Goal: Navigation & Orientation: Understand site structure

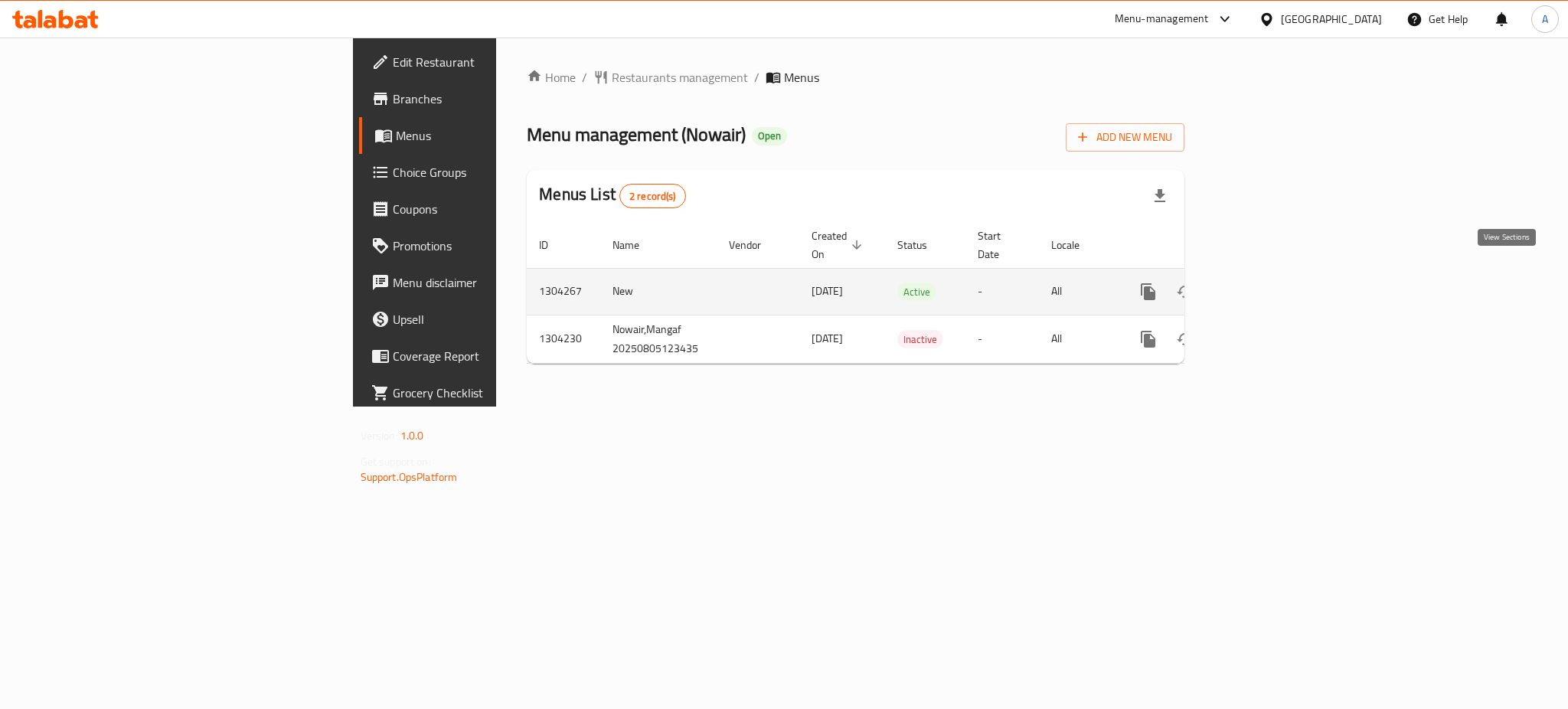
click at [1266, 285] on icon "enhanced table" at bounding box center [1259, 292] width 14 height 14
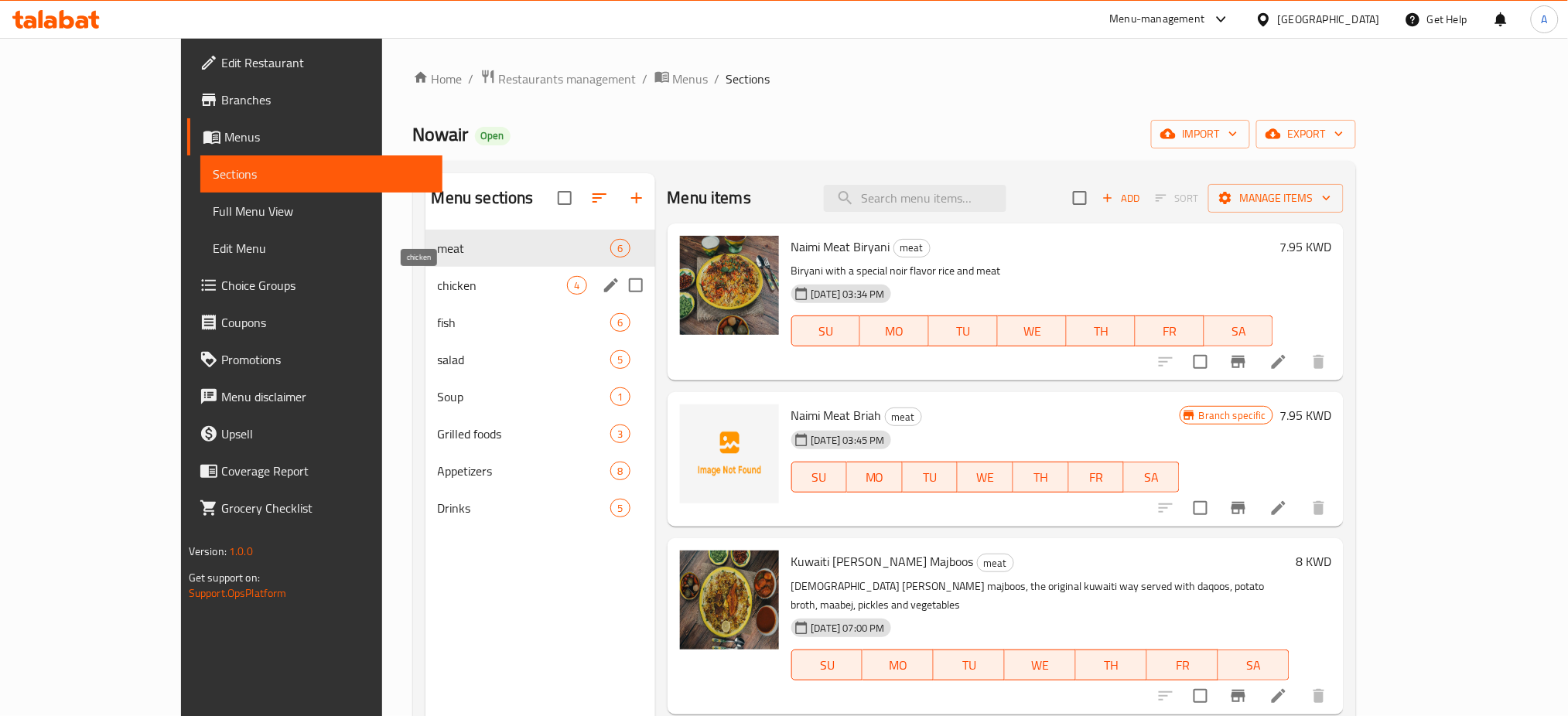
click at [481, 281] on span "chicken" at bounding box center [504, 286] width 130 height 19
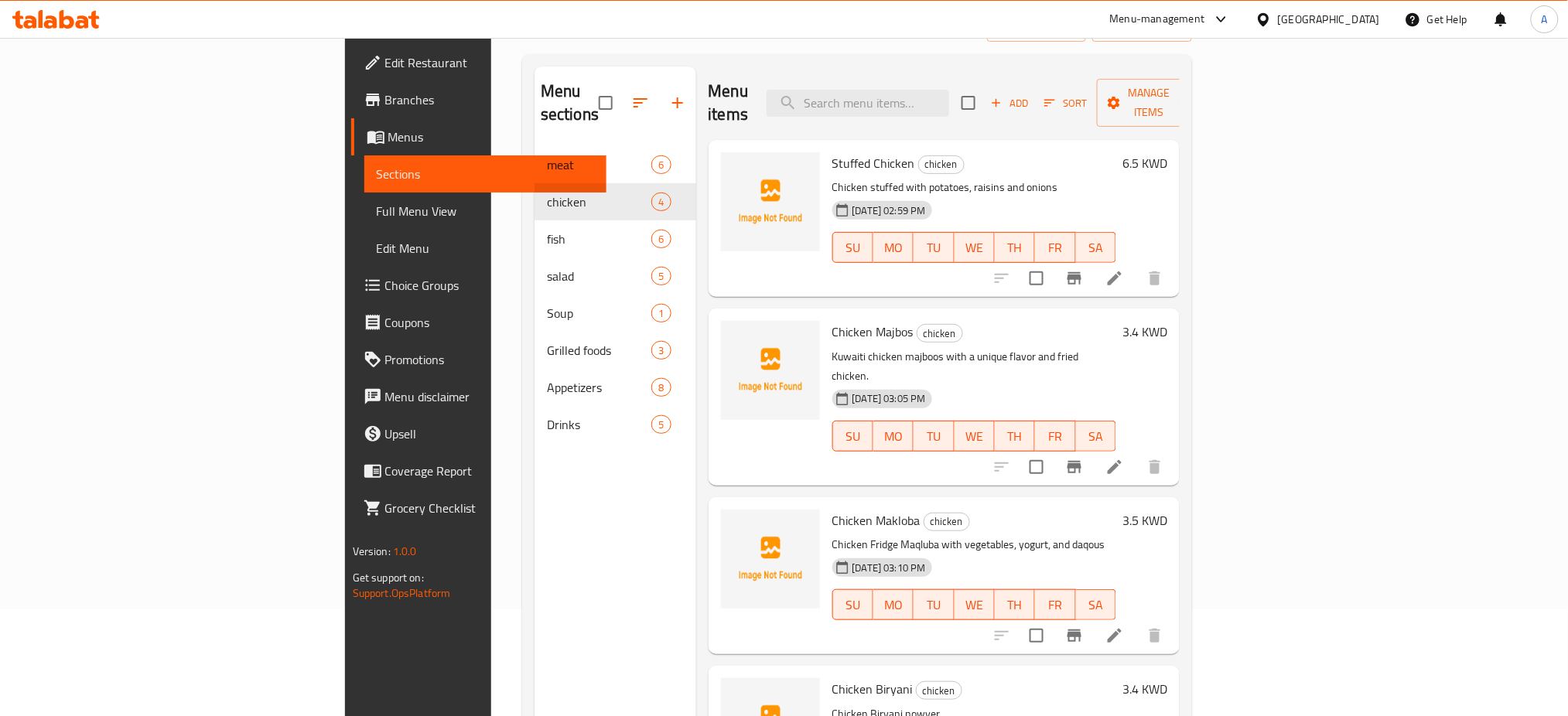
scroll to position [217, 0]
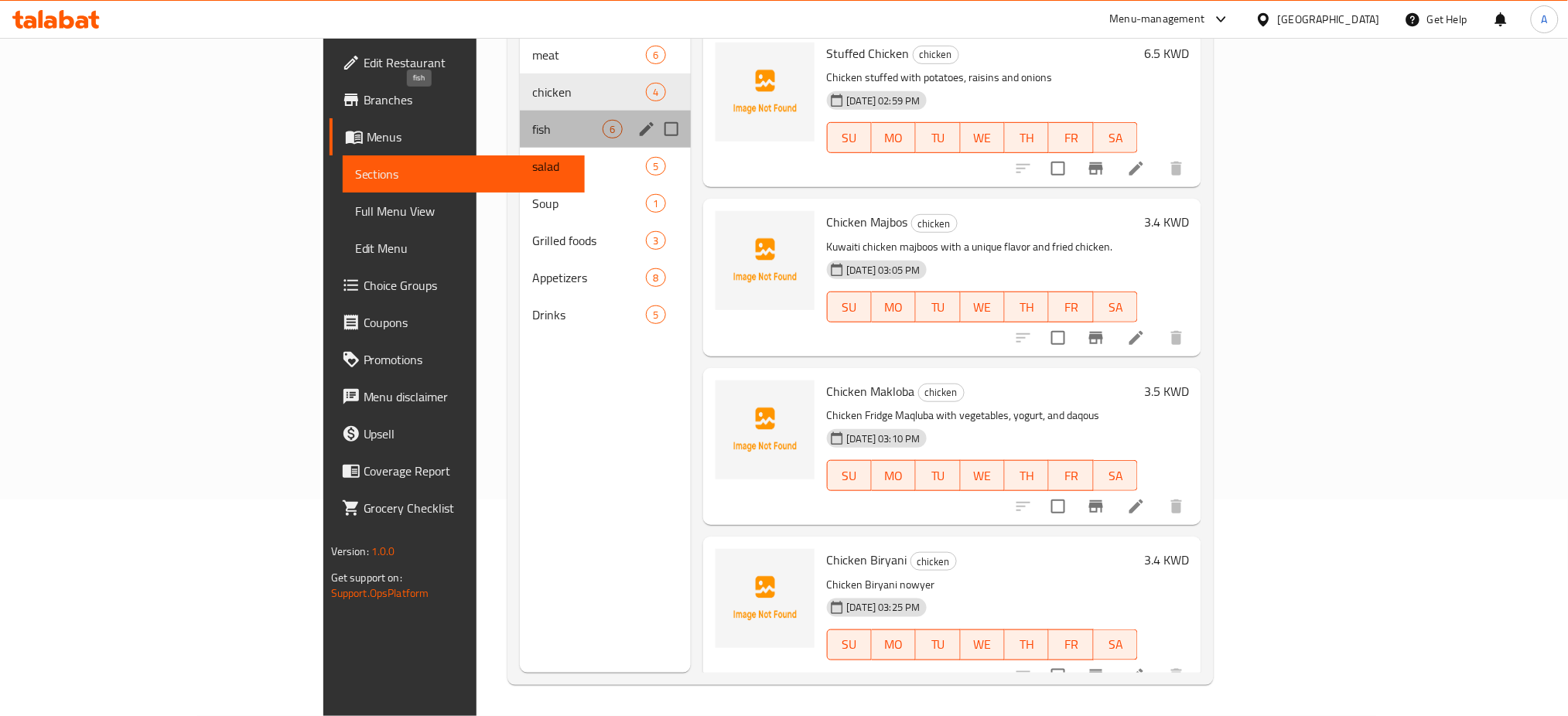
click at [533, 120] on span "fish" at bounding box center [568, 129] width 70 height 19
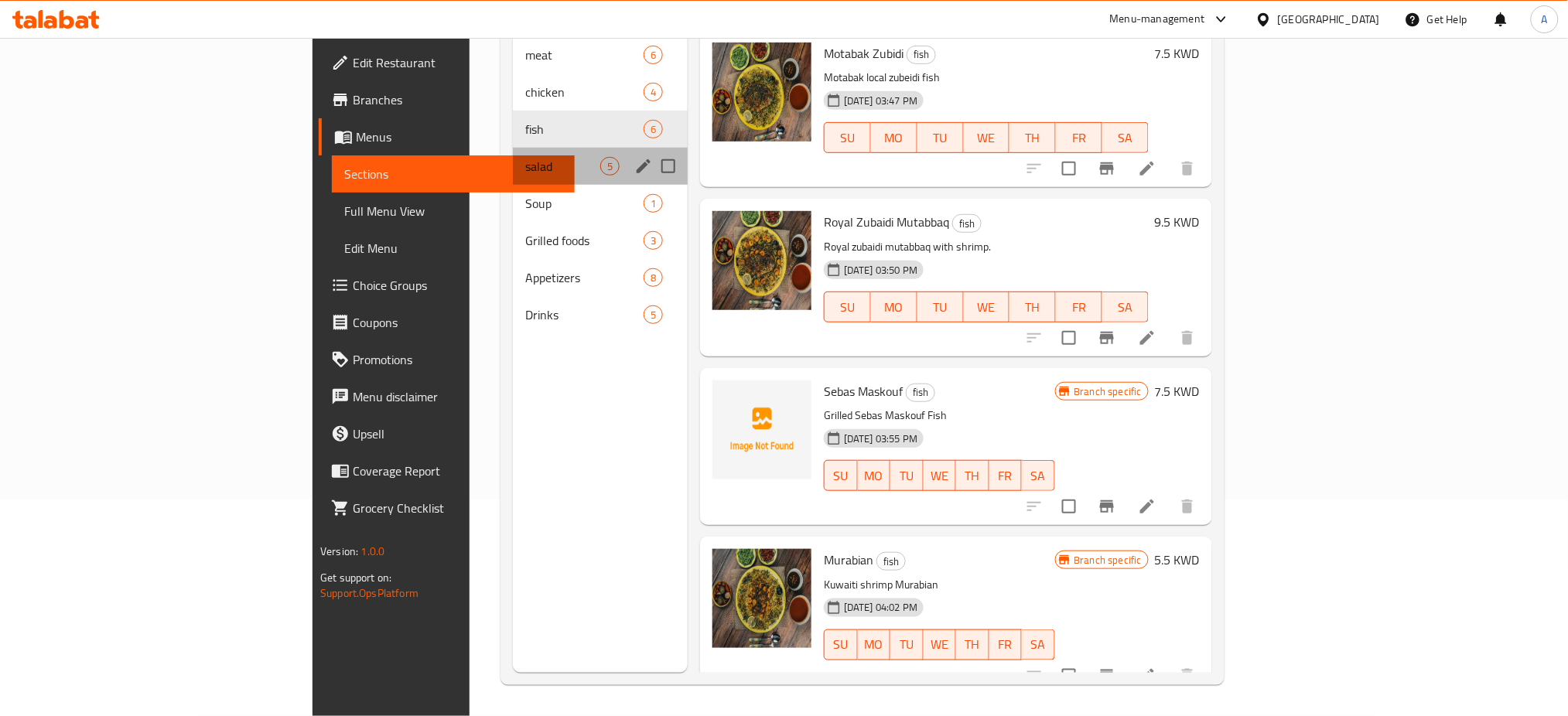
click at [513, 147] on div "salad 5" at bounding box center [600, 165] width 175 height 37
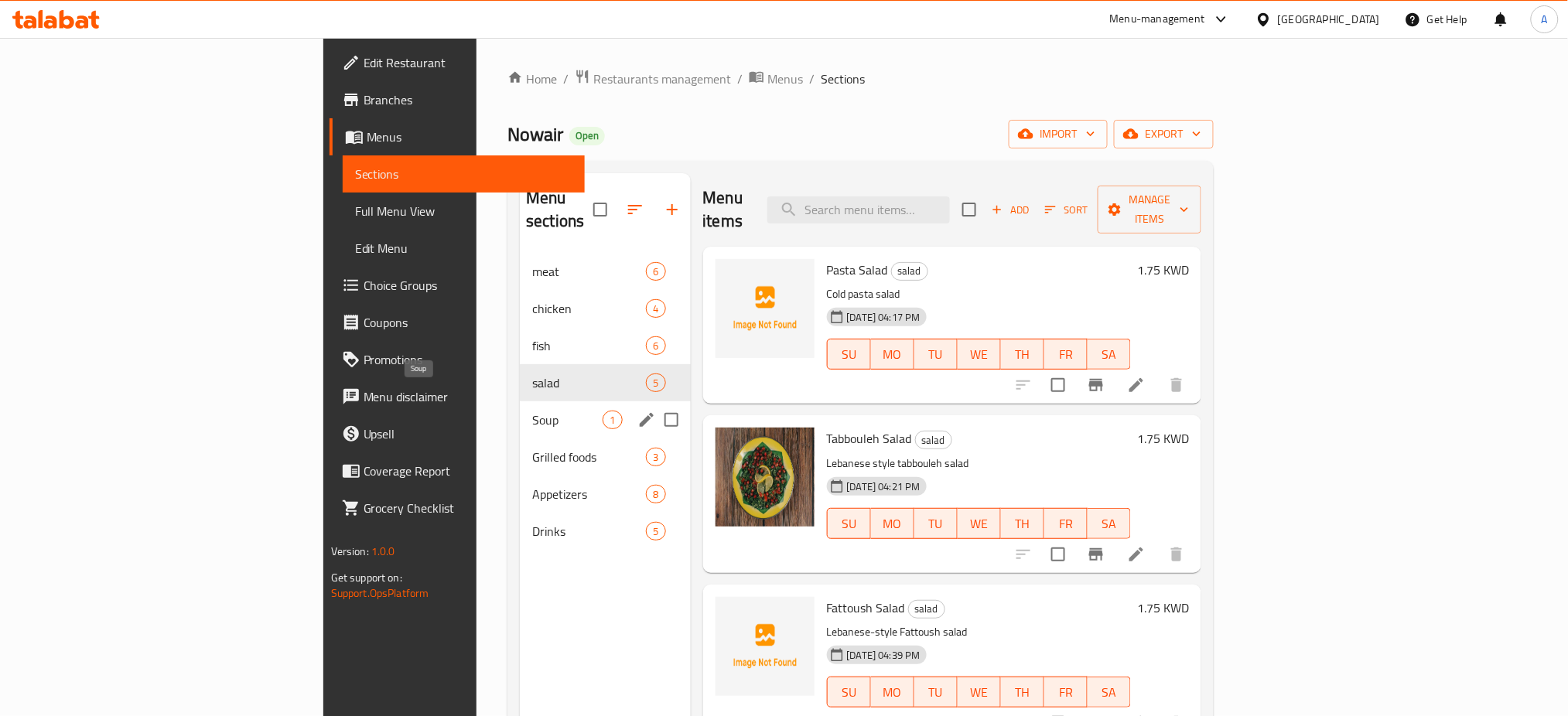
click at [533, 411] on span "Soup" at bounding box center [568, 420] width 70 height 19
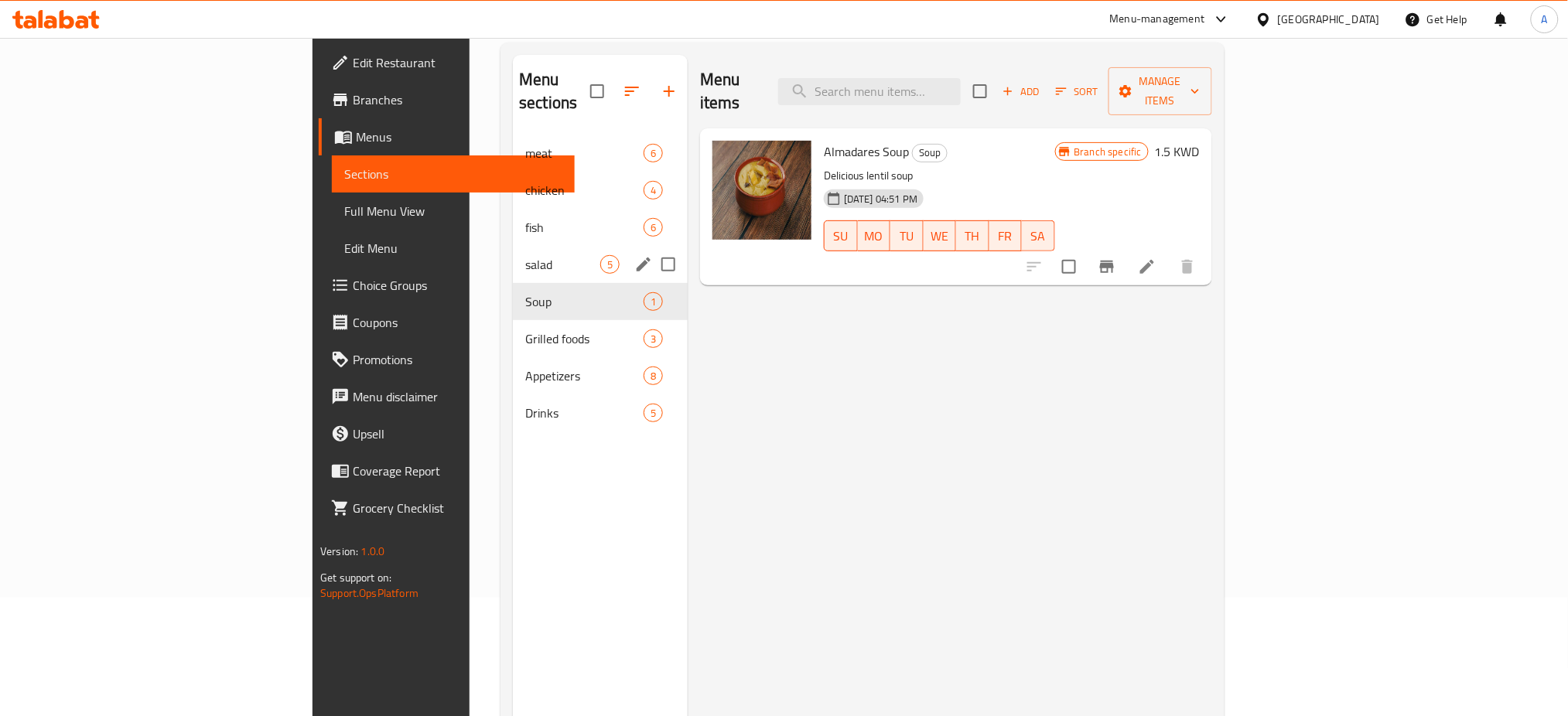
scroll to position [10, 0]
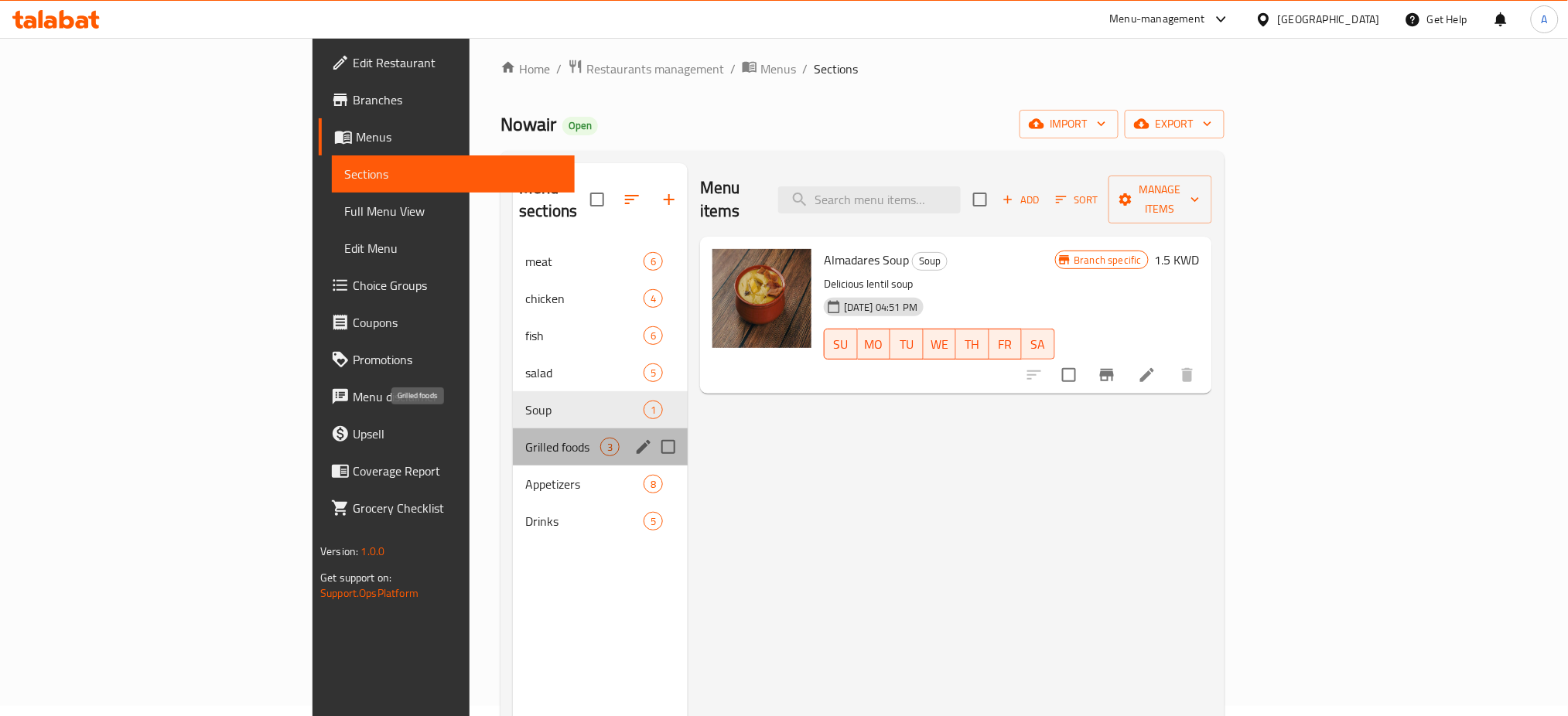
click at [525, 438] on span "Grilled foods" at bounding box center [562, 448] width 75 height 19
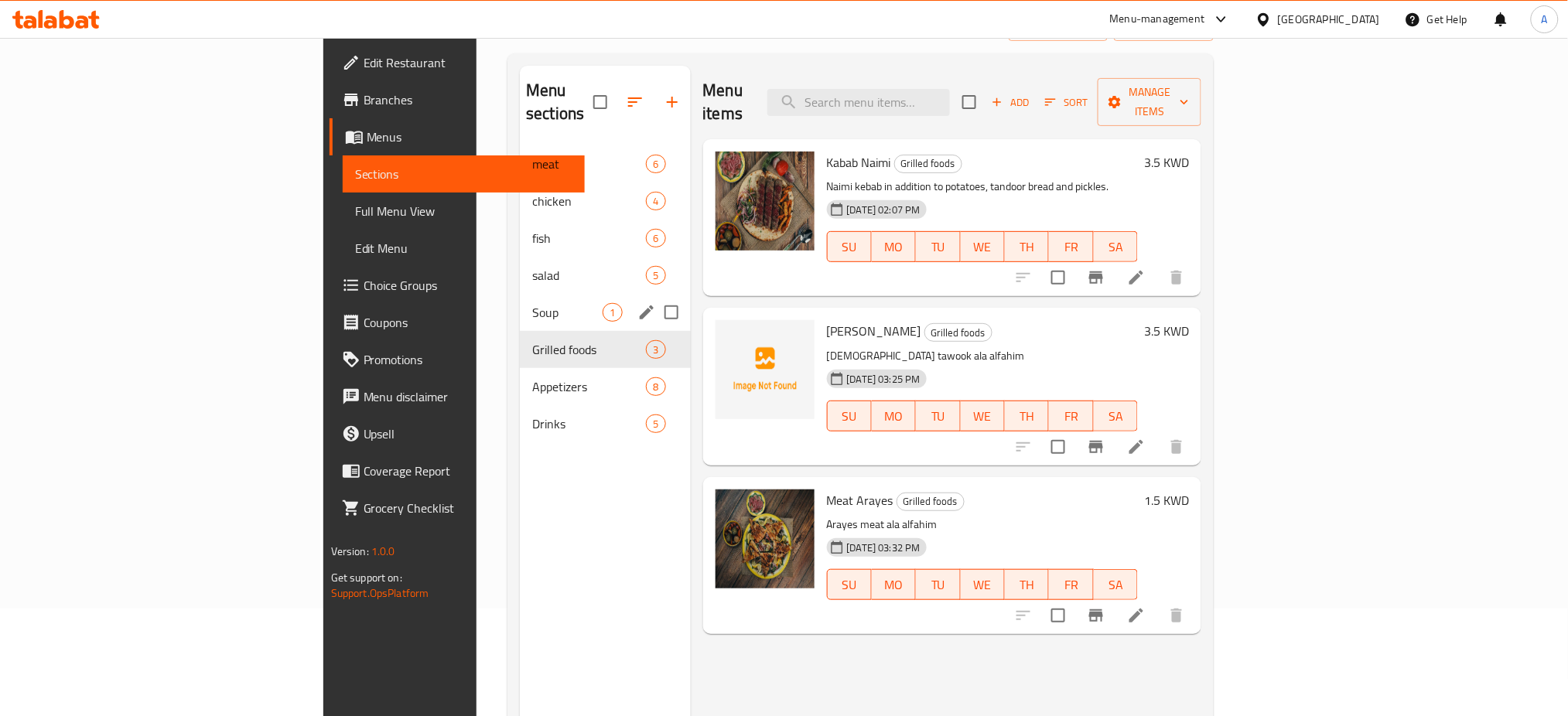
scroll to position [10, 0]
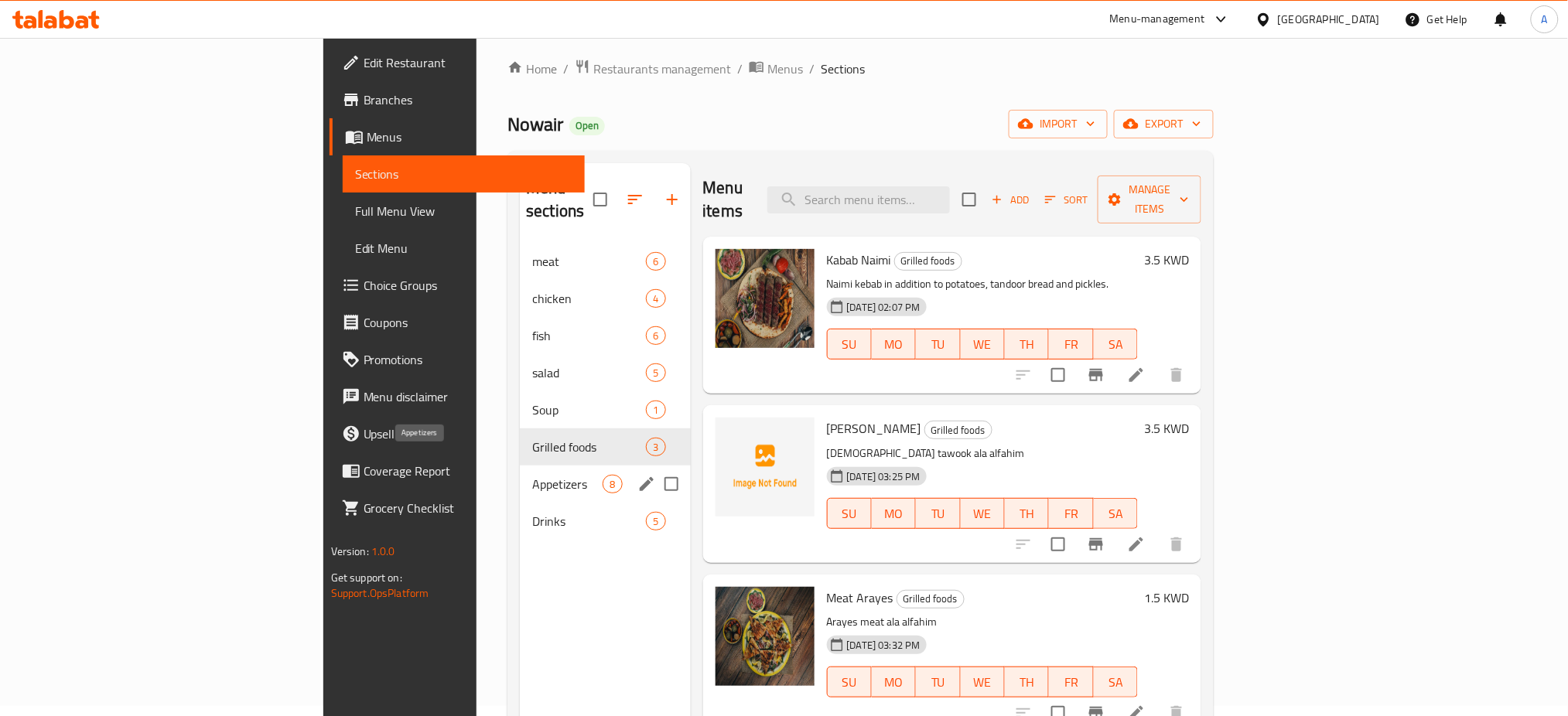
click at [533, 475] on span "Appetizers" at bounding box center [568, 484] width 70 height 19
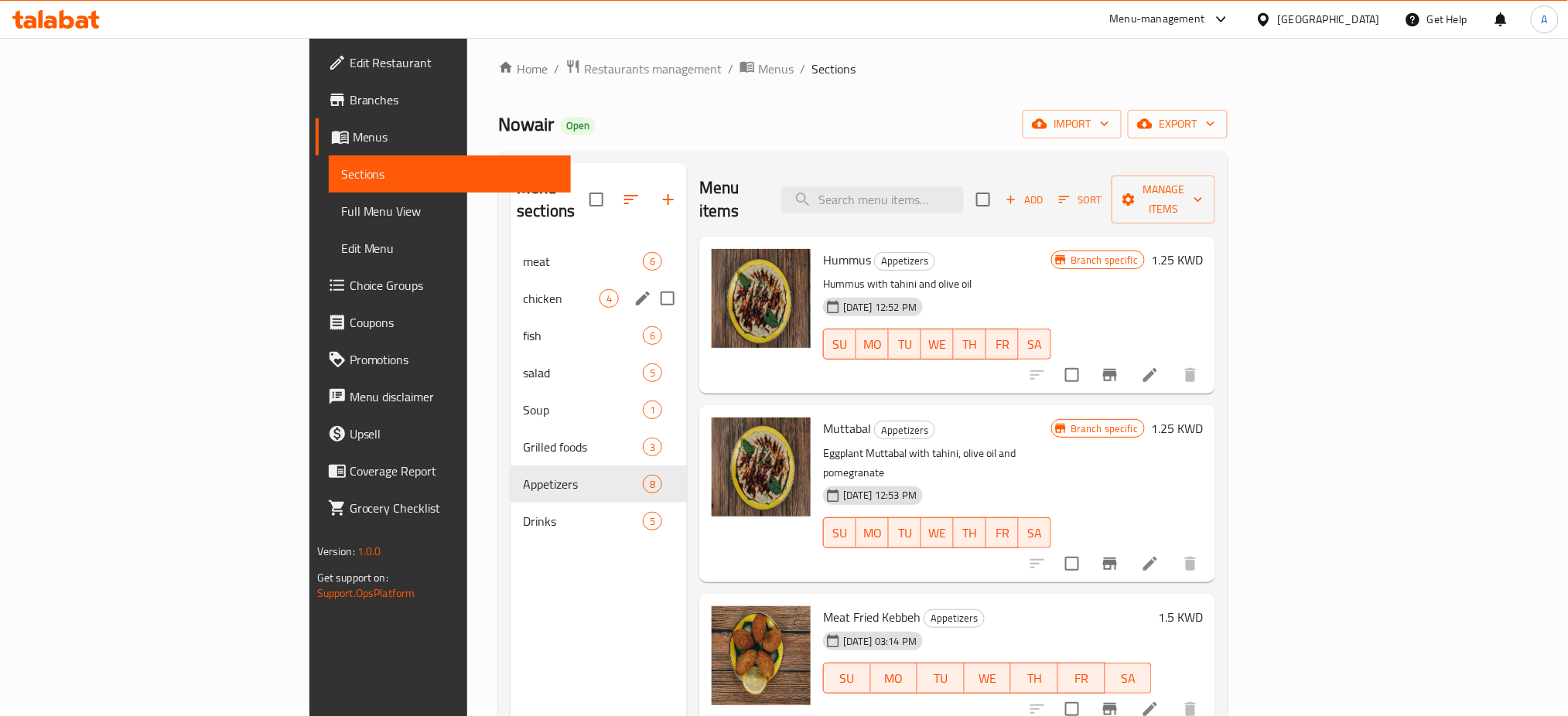
click at [510, 285] on div "chicken 4" at bounding box center [599, 298] width 177 height 37
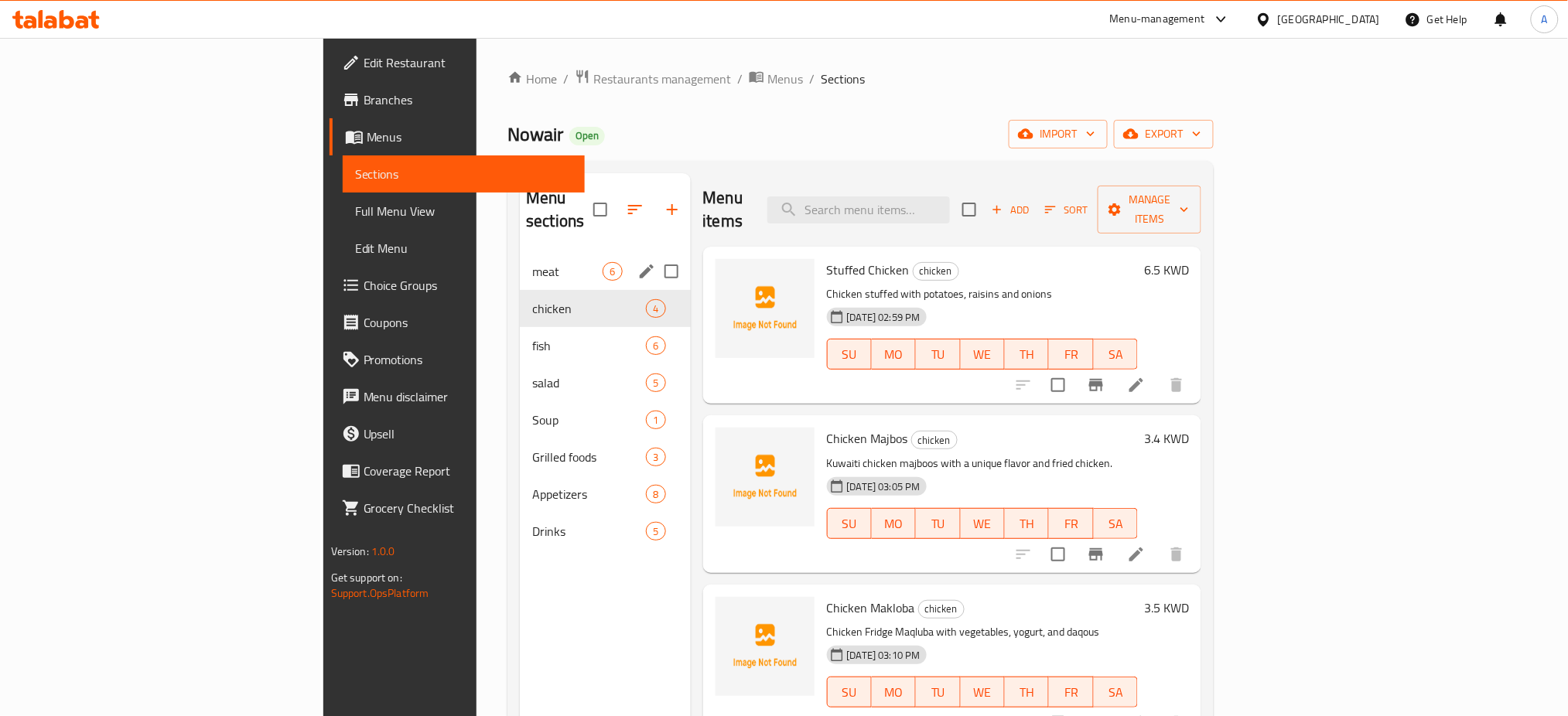
click at [533, 262] on span "meat" at bounding box center [568, 272] width 70 height 19
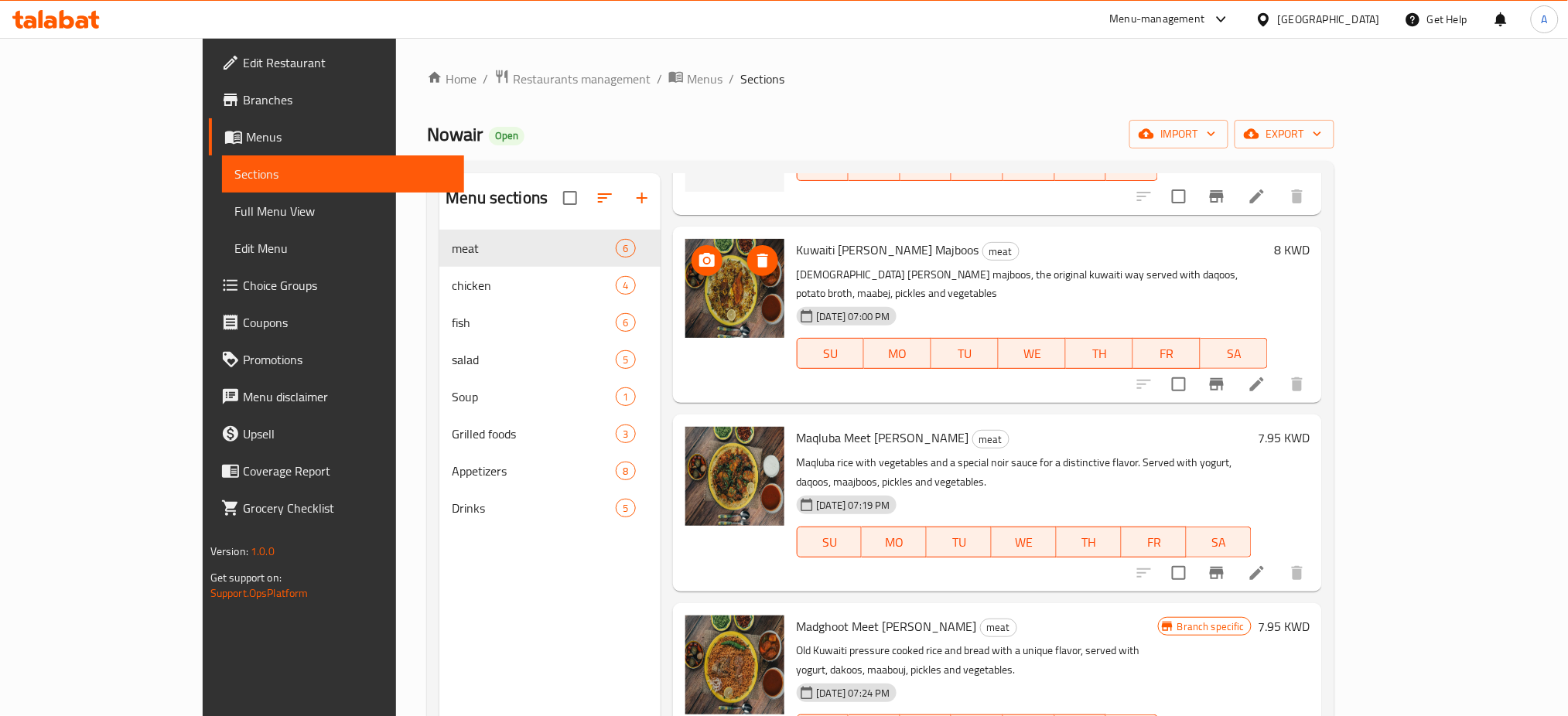
scroll to position [312, 0]
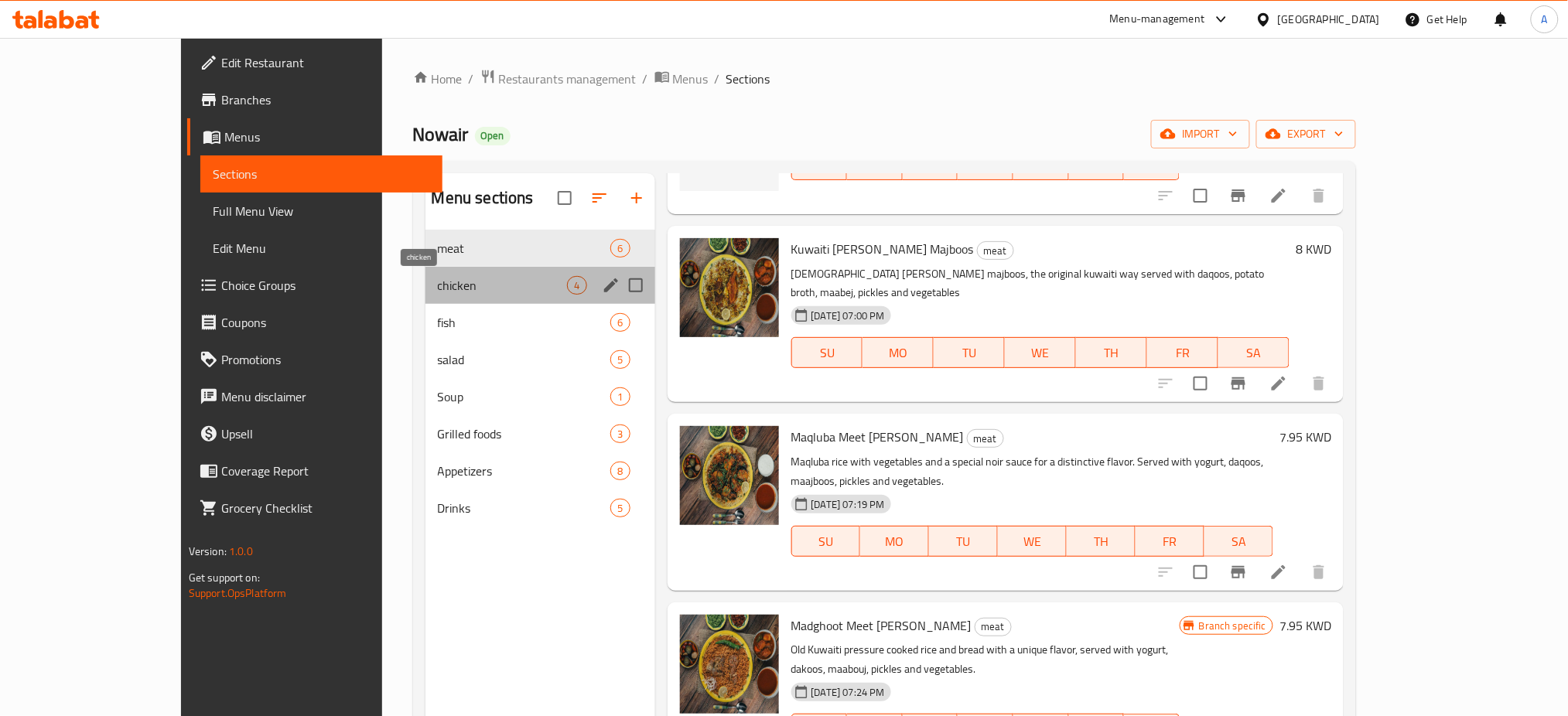
click at [438, 288] on span "chicken" at bounding box center [504, 286] width 130 height 19
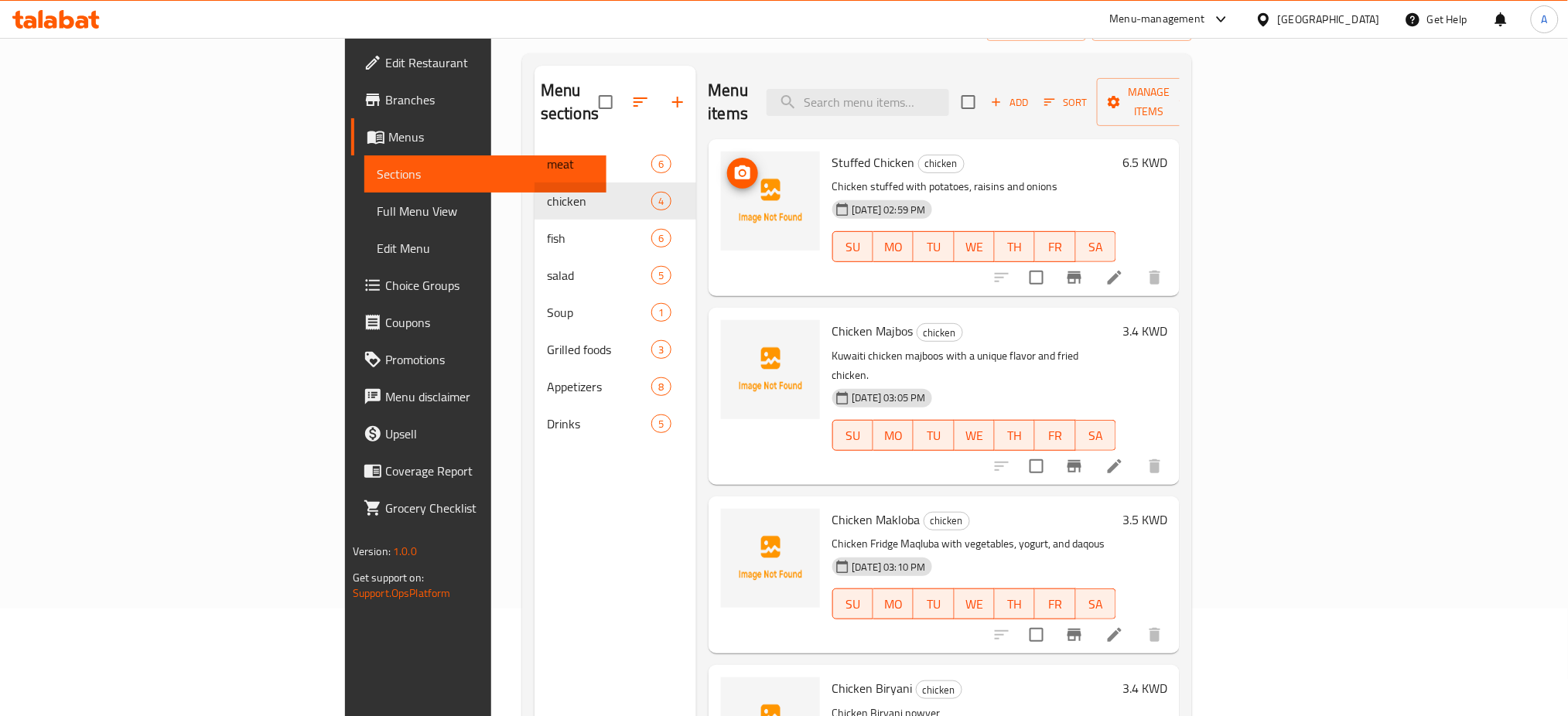
scroll to position [217, 0]
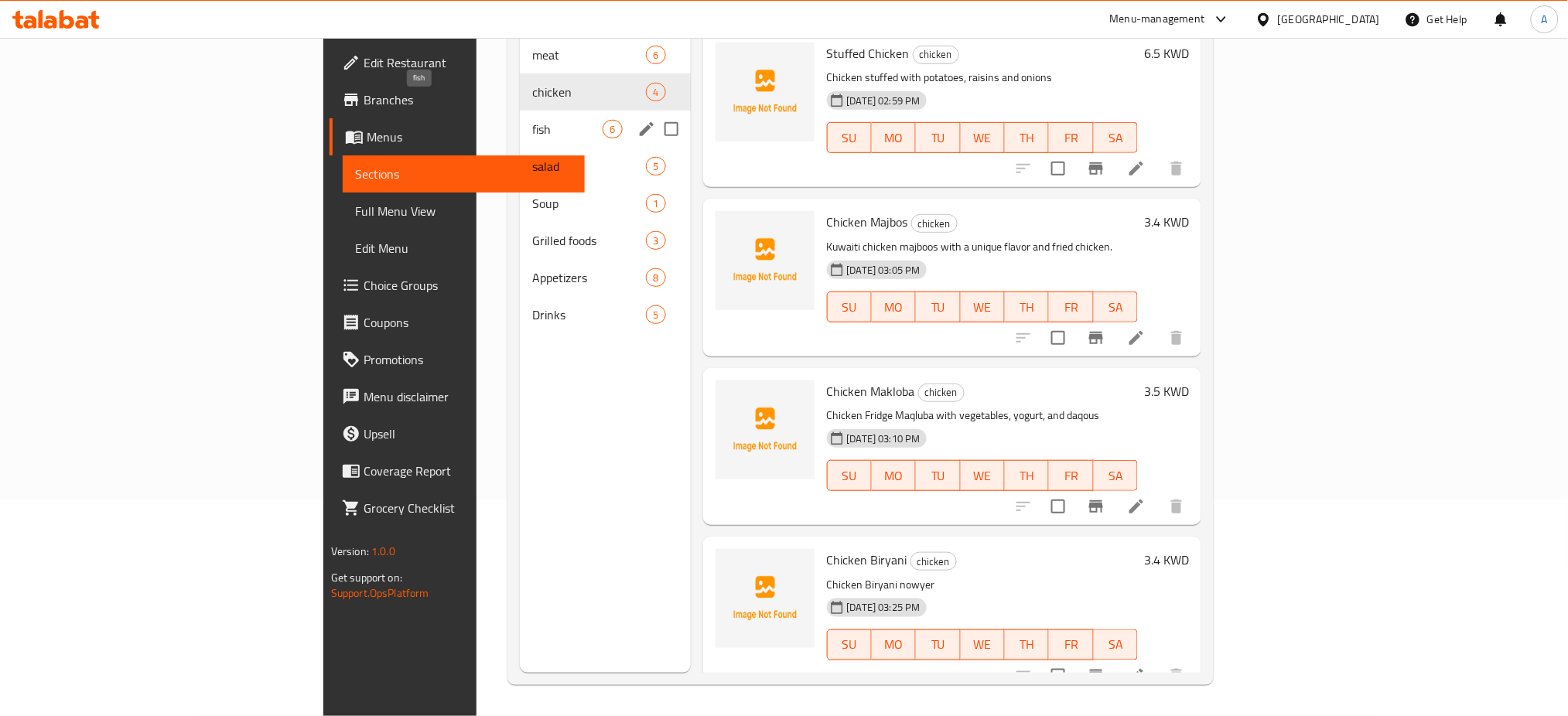
click at [533, 120] on span "fish" at bounding box center [568, 129] width 70 height 19
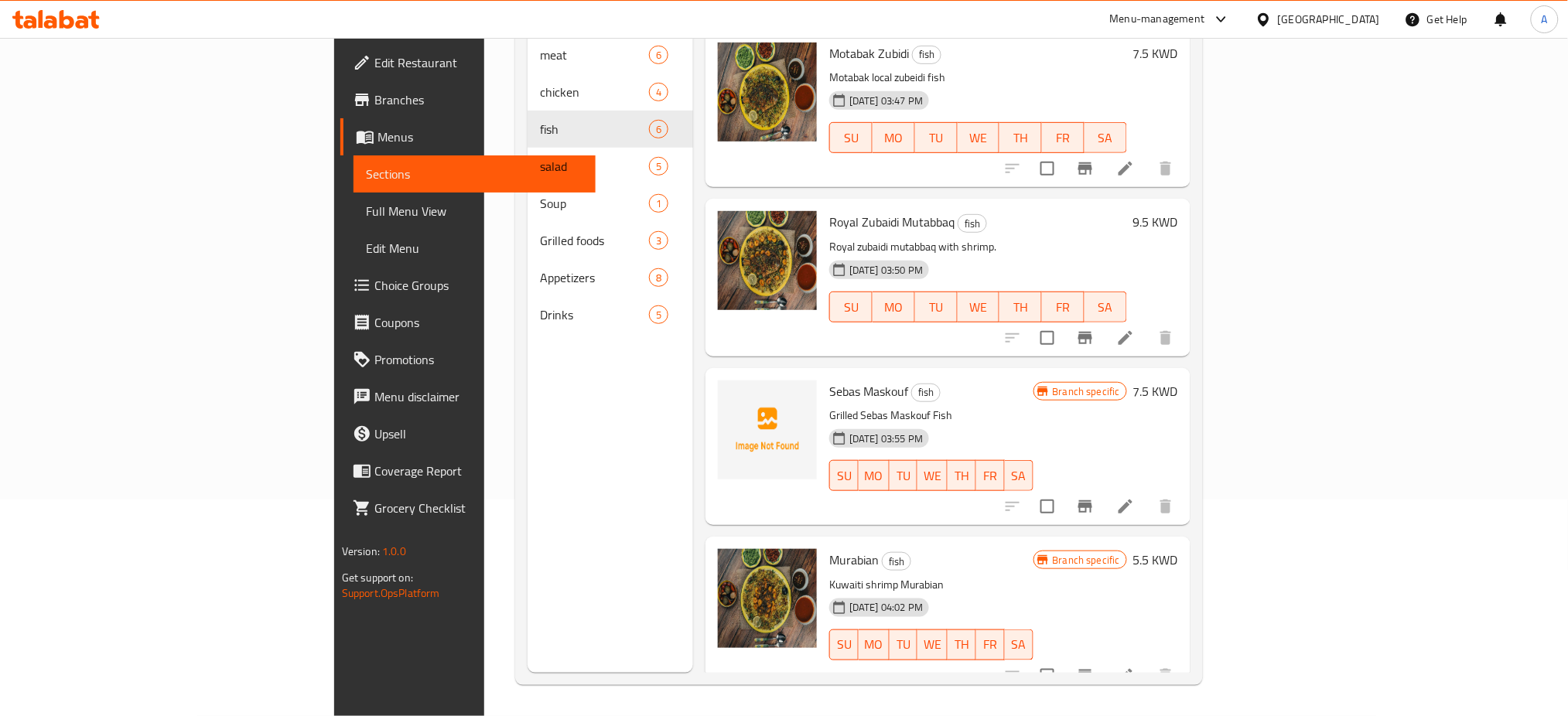
scroll to position [335, 0]
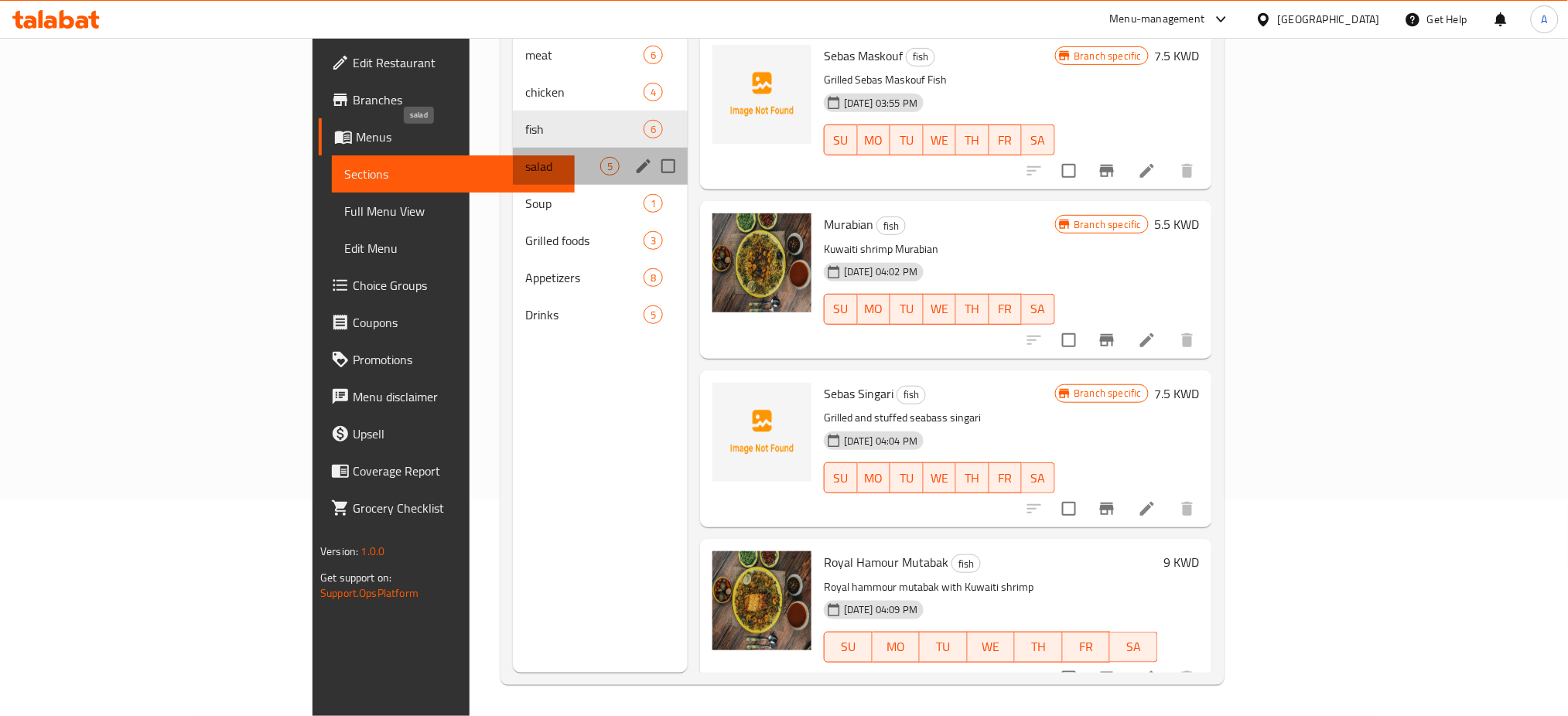
click at [525, 157] on span "salad" at bounding box center [562, 166] width 75 height 19
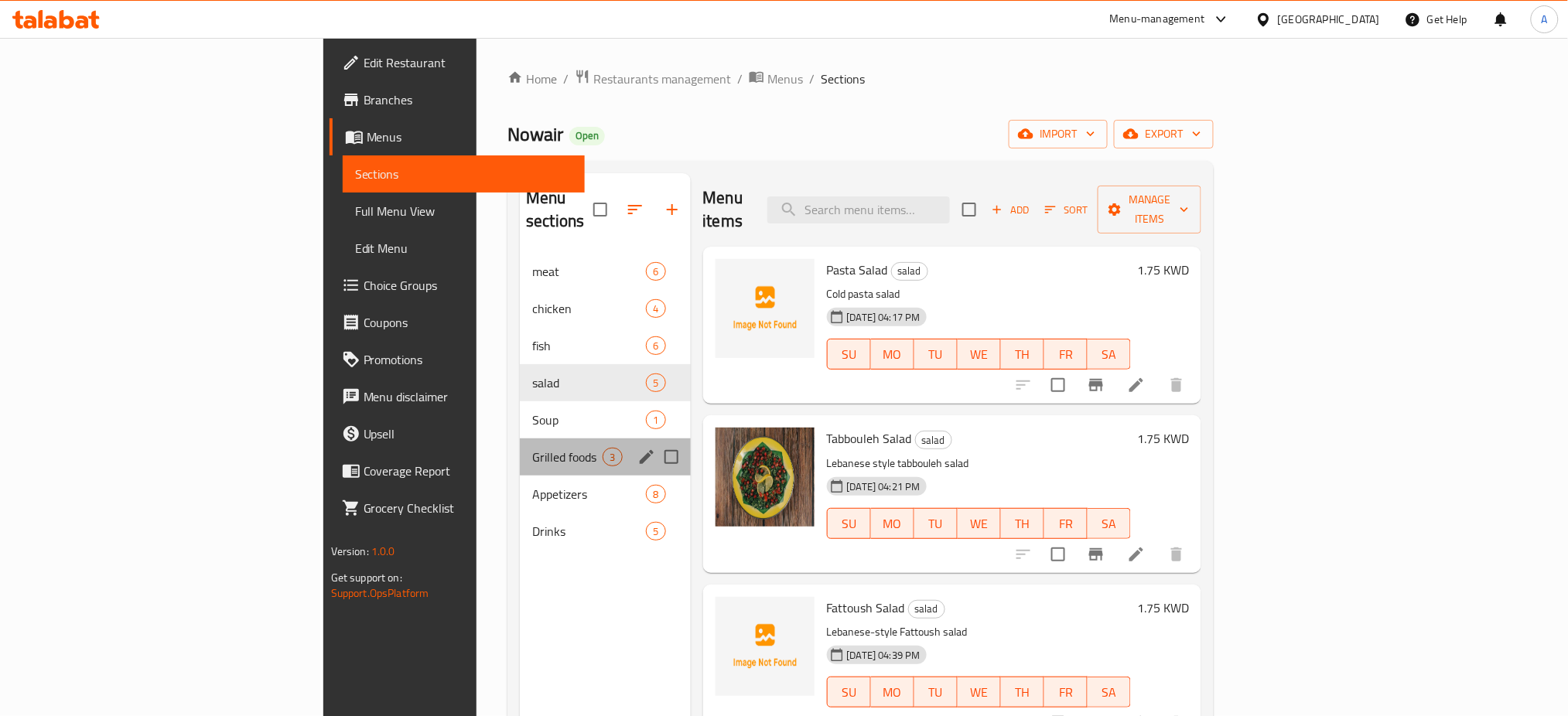
click at [520, 438] on div "Grilled foods 3" at bounding box center [605, 456] width 170 height 37
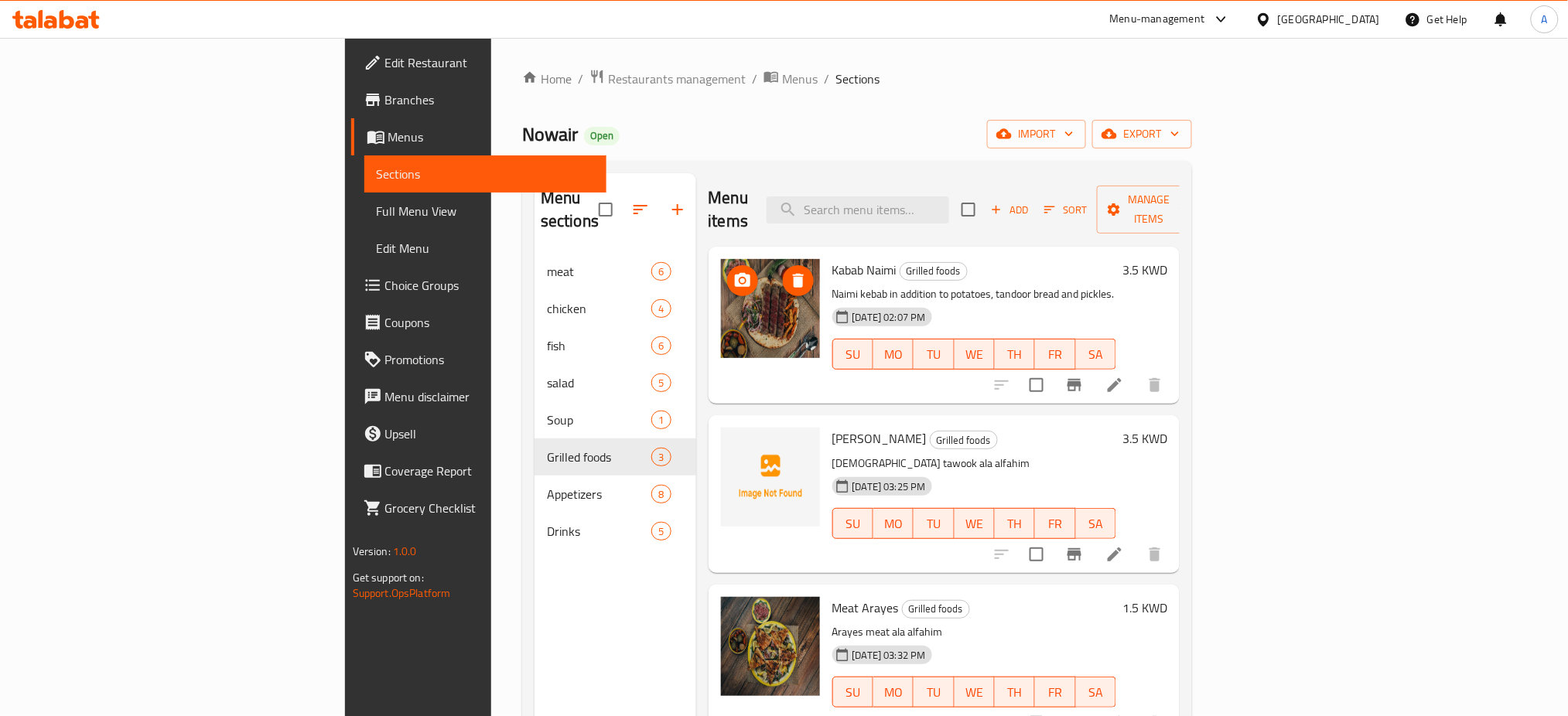
scroll to position [217, 0]
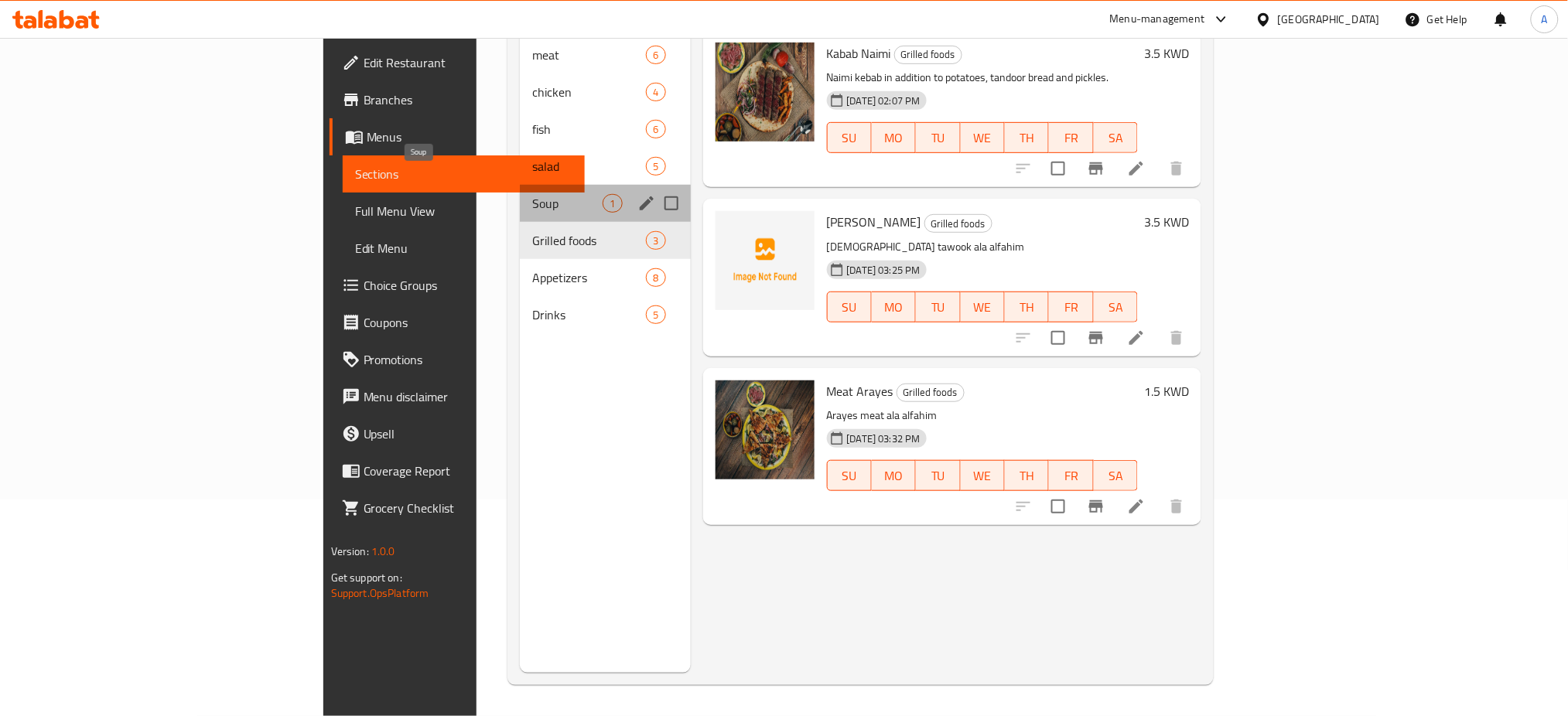
click at [533, 194] on span "Soup" at bounding box center [568, 203] width 70 height 19
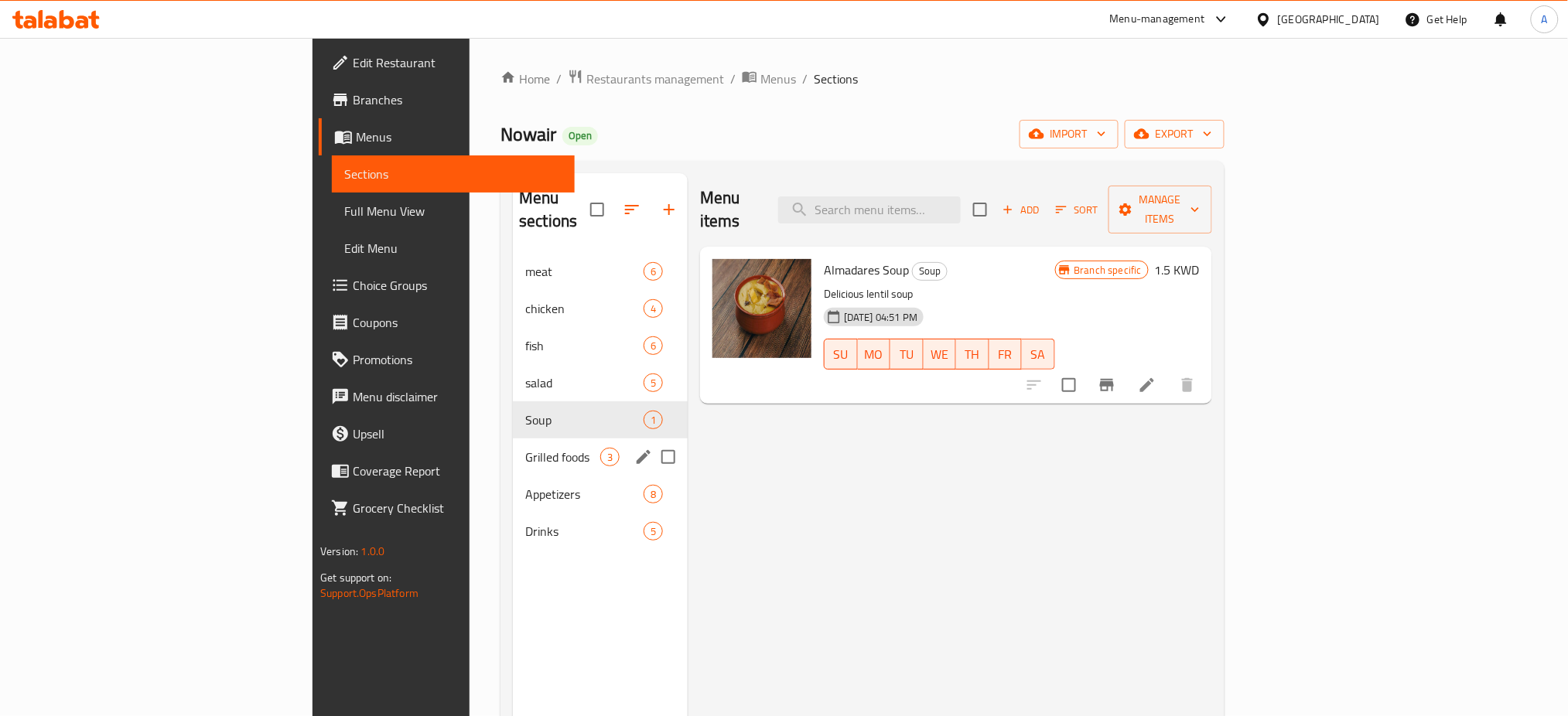
click at [513, 446] on div "Grilled foods 3" at bounding box center [600, 456] width 175 height 37
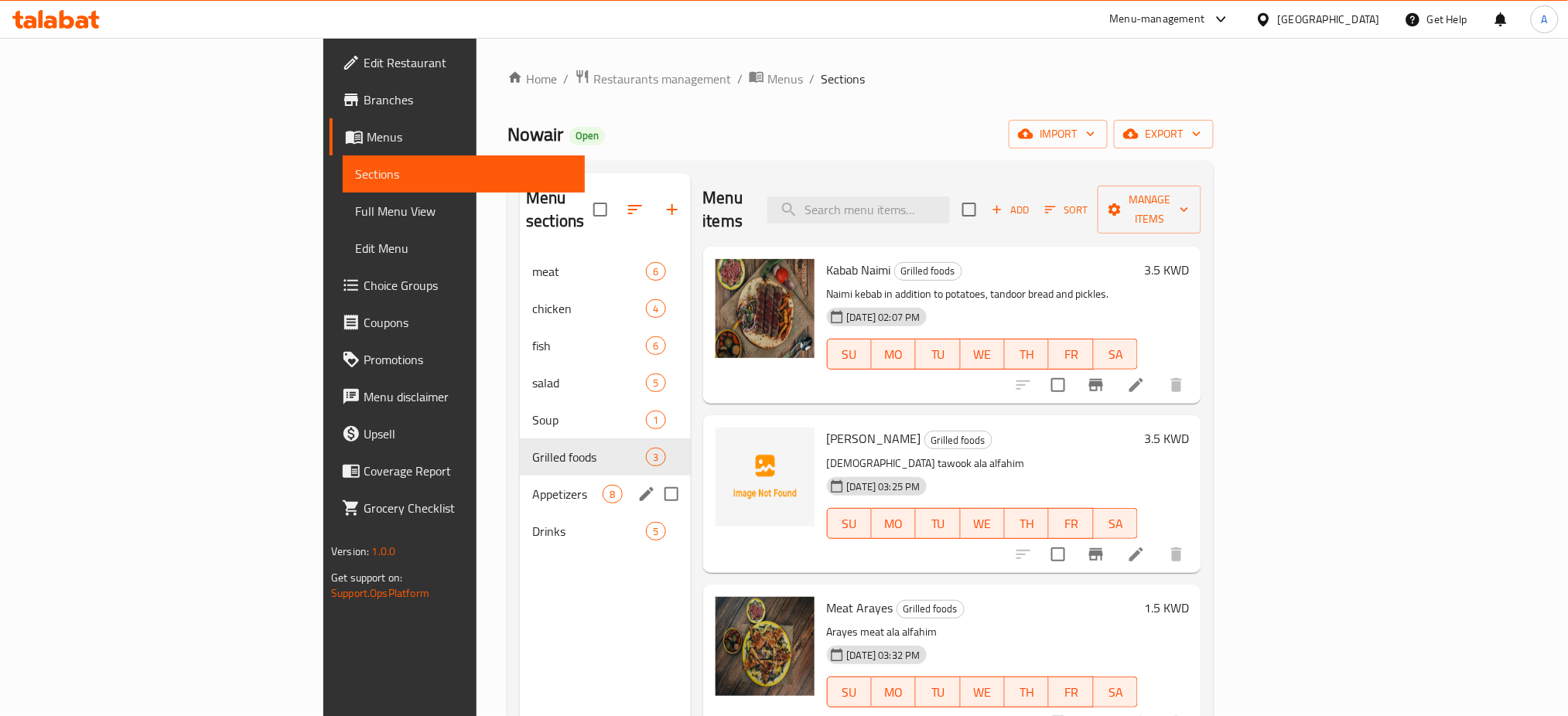
click at [520, 484] on div "Appetizers 8" at bounding box center [605, 494] width 170 height 37
